Goal: Information Seeking & Learning: Learn about a topic

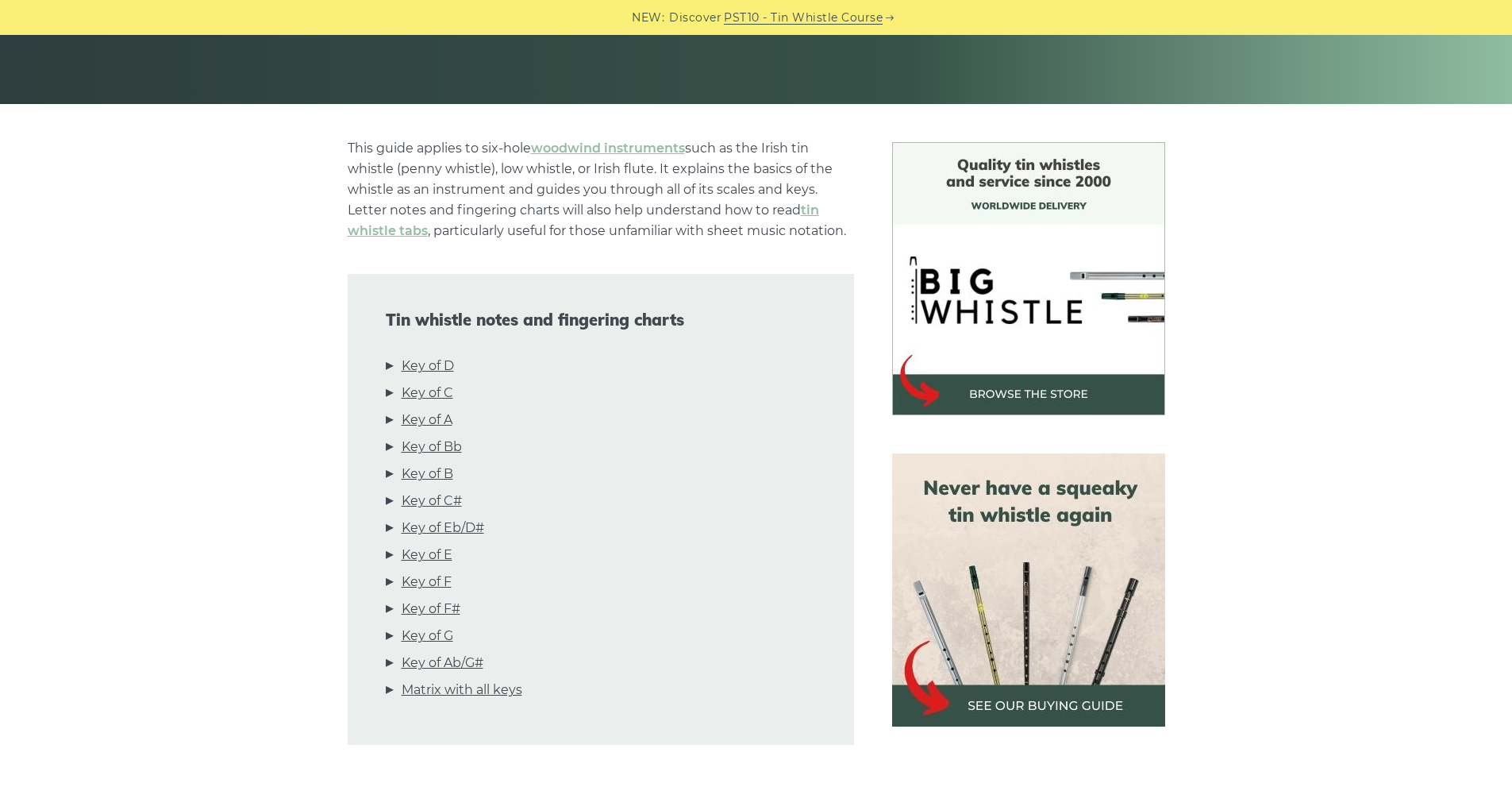
scroll to position [318, 0]
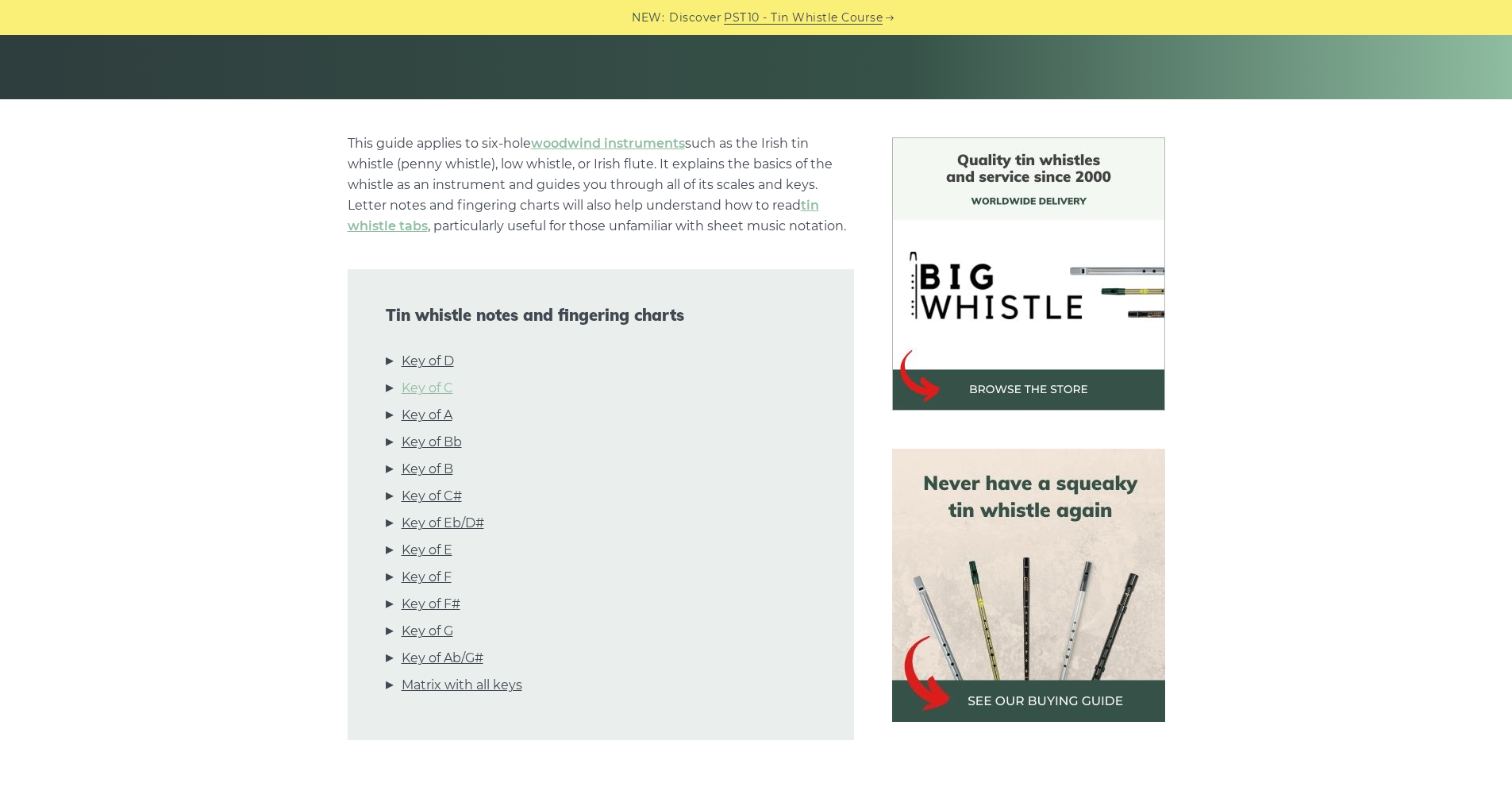
click at [443, 388] on link "Key of C" at bounding box center [427, 388] width 52 height 21
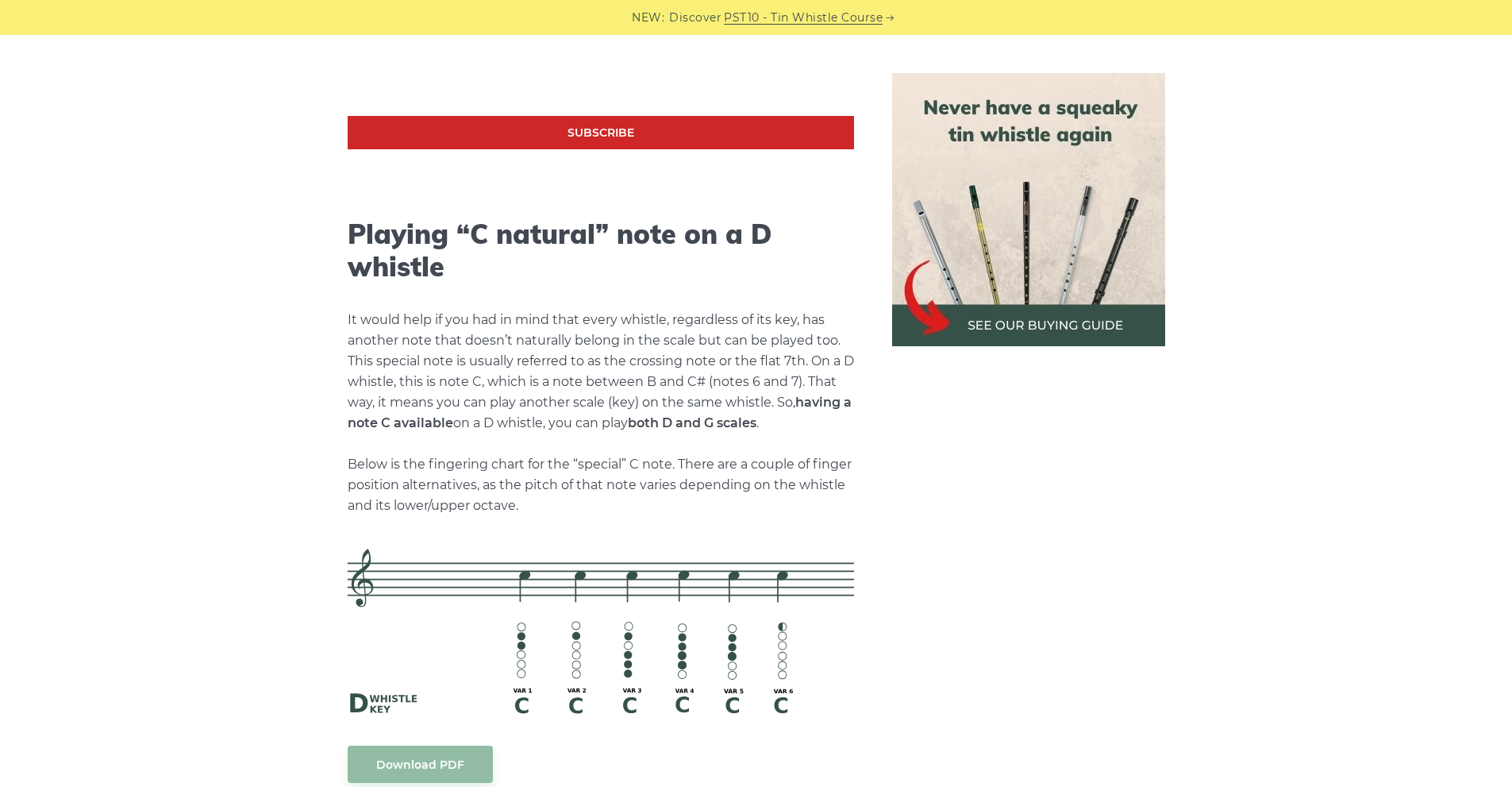
scroll to position [3262, 0]
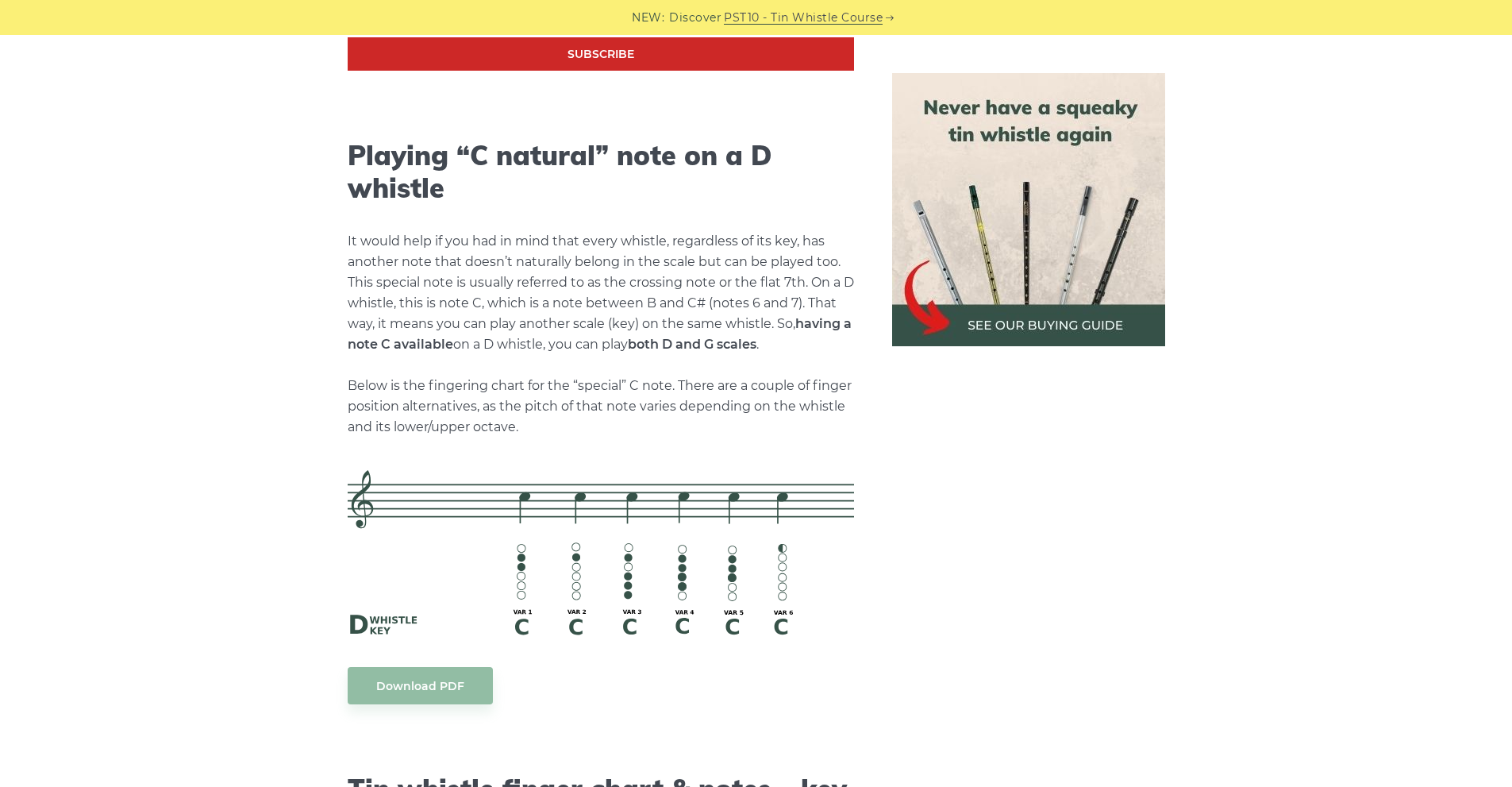
click at [1025, 319] on img at bounding box center [1029, 210] width 273 height 273
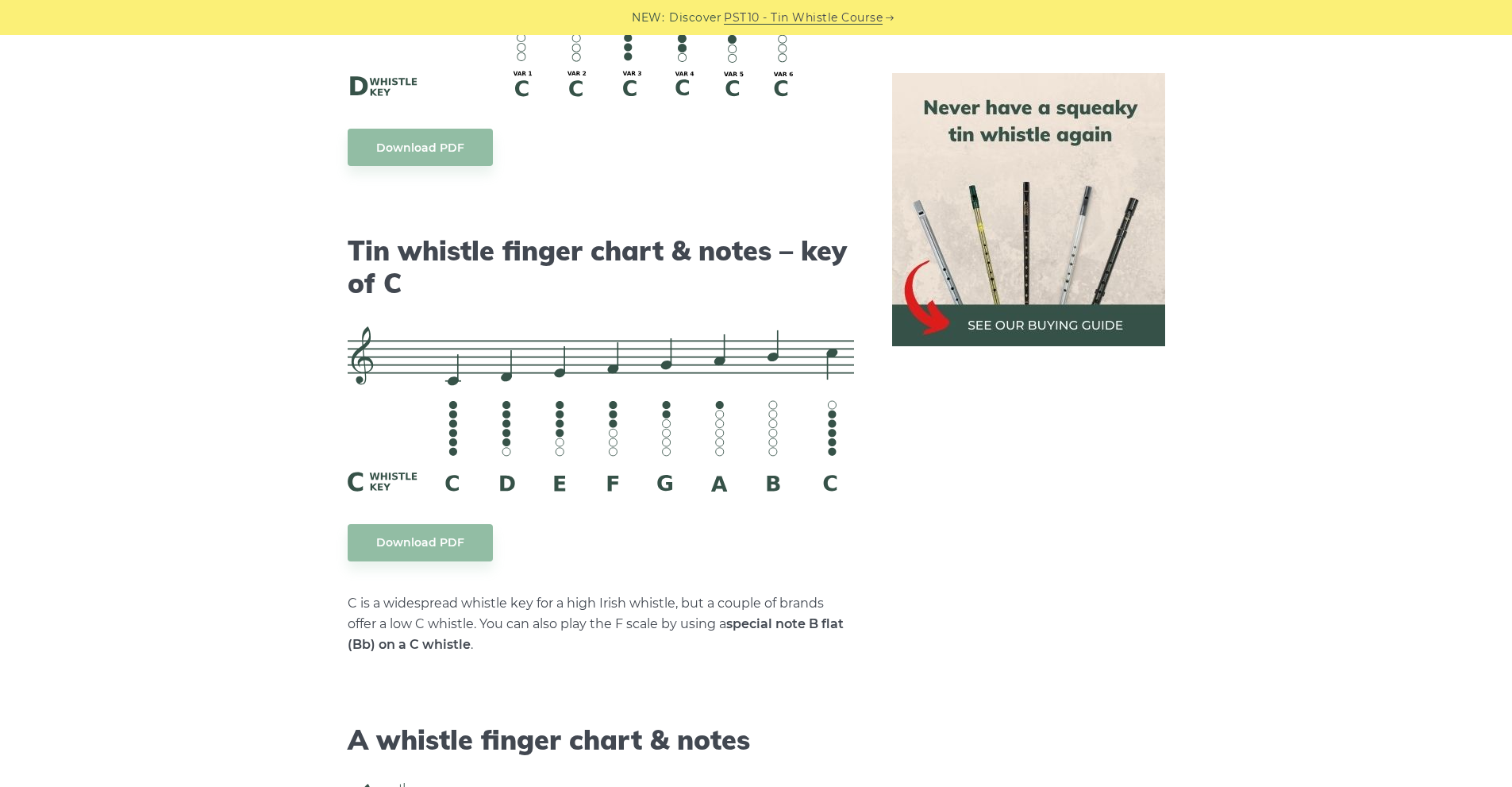
scroll to position [3818, 0]
